Goal: Task Accomplishment & Management: Use online tool/utility

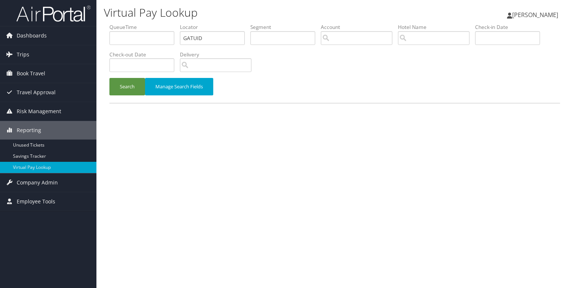
type input "GATUID"
click at [109, 78] on button "Search" at bounding box center [127, 86] width 36 height 17
click at [192, 37] on input "text" at bounding box center [212, 38] width 65 height 14
paste input "2447414"
click at [109, 78] on button "Search" at bounding box center [127, 86] width 36 height 17
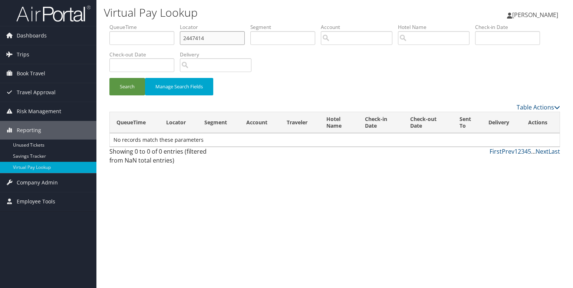
drag, startPoint x: 211, startPoint y: 32, endPoint x: 161, endPoint y: 41, distance: 50.5
click at [161, 23] on ul "QueueTime Locator 2447414 Segment Account Traveler Hotel Name Check-in Date Che…" at bounding box center [334, 23] width 450 height 0
paste input "DMGNPC"
type input "DMGNPC"
click at [109, 78] on button "Search" at bounding box center [127, 86] width 36 height 17
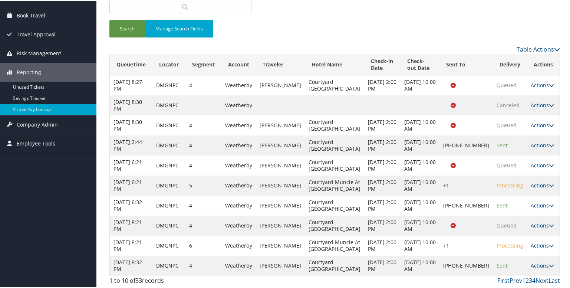
scroll to position [145, 0]
click at [549, 262] on icon at bounding box center [551, 264] width 5 height 5
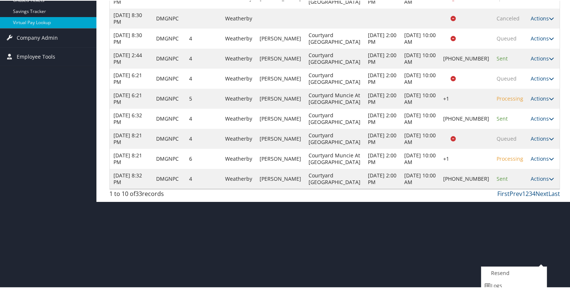
scroll to position [174, 0]
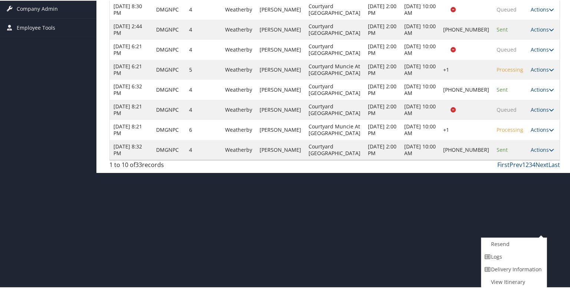
click at [460, 168] on div "First Prev 1 2 3 4 Next Last" at bounding box center [392, 163] width 335 height 9
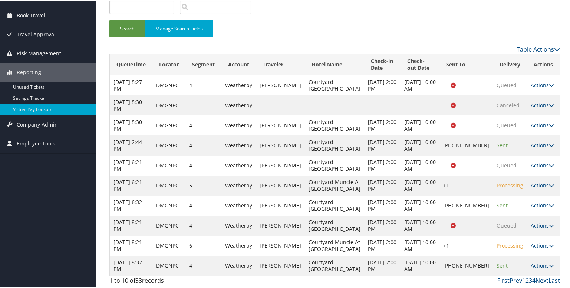
scroll to position [145, 0]
click at [548, 279] on link "Last" at bounding box center [553, 279] width 11 height 8
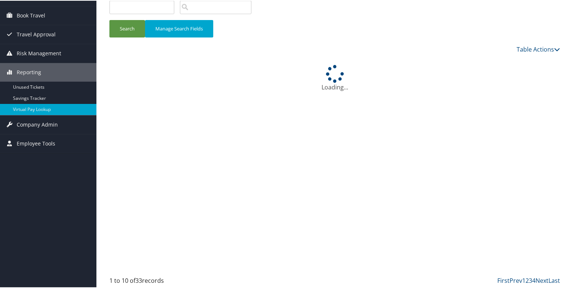
scroll to position [0, 0]
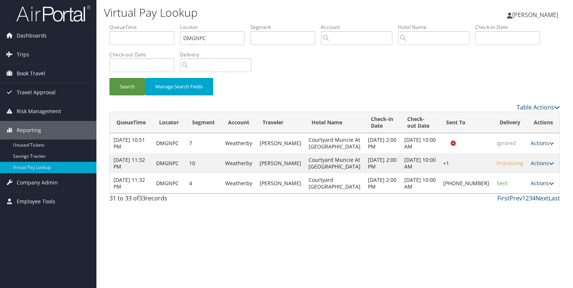
click at [549, 186] on icon at bounding box center [551, 183] width 5 height 5
click at [511, 249] on link "Logs" at bounding box center [515, 250] width 63 height 13
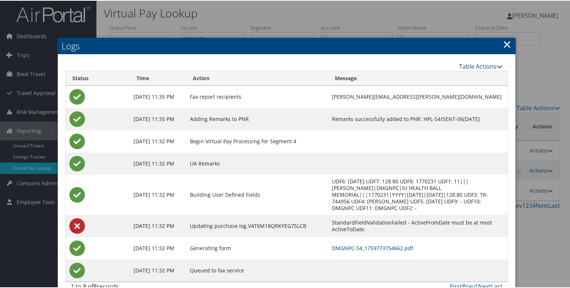
click at [373, 244] on link "DMGNPC-S4_1759773754662.pdf" at bounding box center [372, 247] width 81 height 7
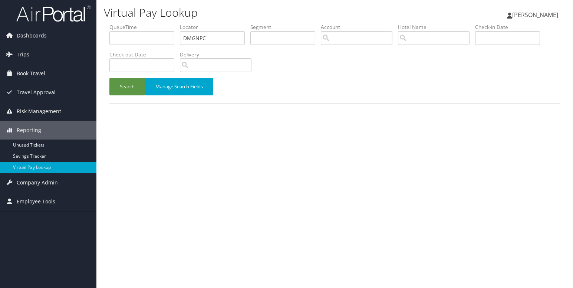
click at [190, 36] on input "DMGNPC" at bounding box center [212, 38] width 65 height 14
type input "GATUID"
click at [126, 92] on button "Search" at bounding box center [127, 86] width 36 height 17
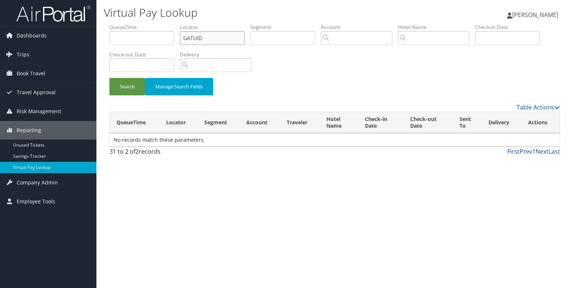
click at [185, 38] on input "GATUID" at bounding box center [212, 38] width 65 height 14
click at [133, 84] on button "Search" at bounding box center [127, 86] width 36 height 17
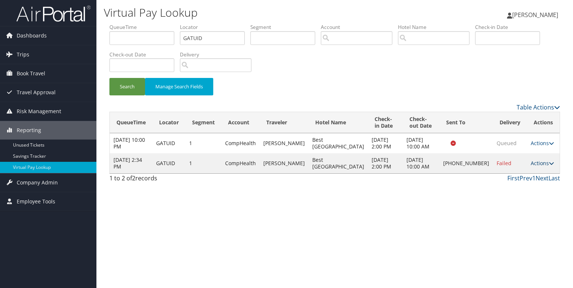
click at [549, 166] on icon at bounding box center [551, 163] width 5 height 5
click at [511, 207] on link "Logs" at bounding box center [515, 206] width 63 height 13
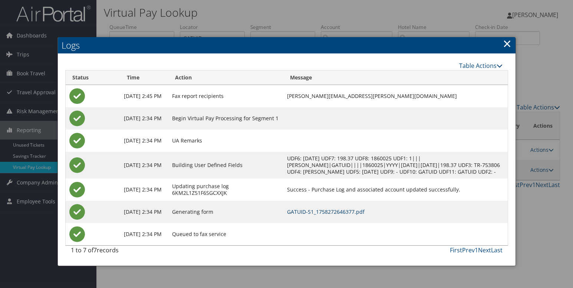
click at [353, 215] on link "GATUID-S1_1758272646377.pdf" at bounding box center [325, 211] width 77 height 7
